Goal: Understand process/instructions: Learn about a topic

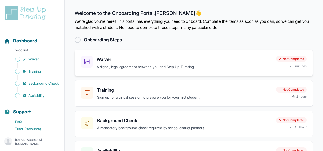
click at [116, 61] on h3 "Waiver" at bounding box center [185, 59] width 176 height 7
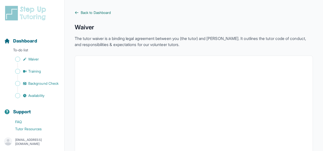
click at [98, 14] on span "Back to Dashboard" at bounding box center [96, 12] width 30 height 5
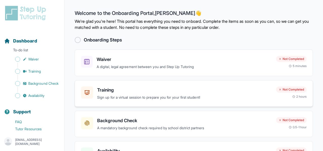
scroll to position [2, 0]
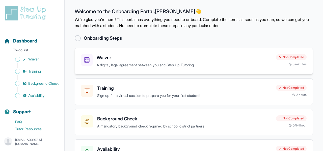
click at [115, 61] on h3 "Waiver" at bounding box center [185, 57] width 176 height 7
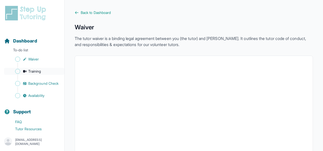
click at [39, 71] on span "Training" at bounding box center [34, 71] width 13 height 5
